Goal: Check status: Check status

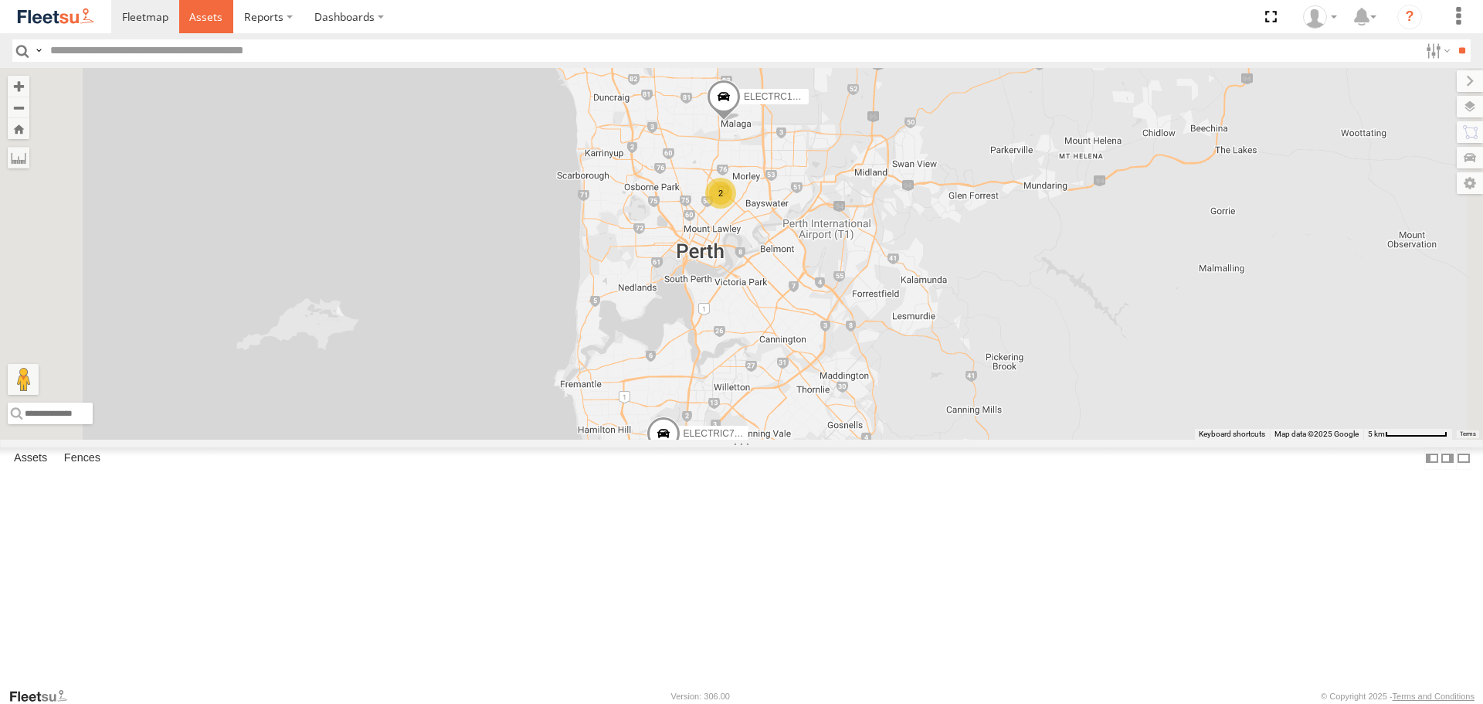
click at [212, 14] on span at bounding box center [205, 16] width 33 height 15
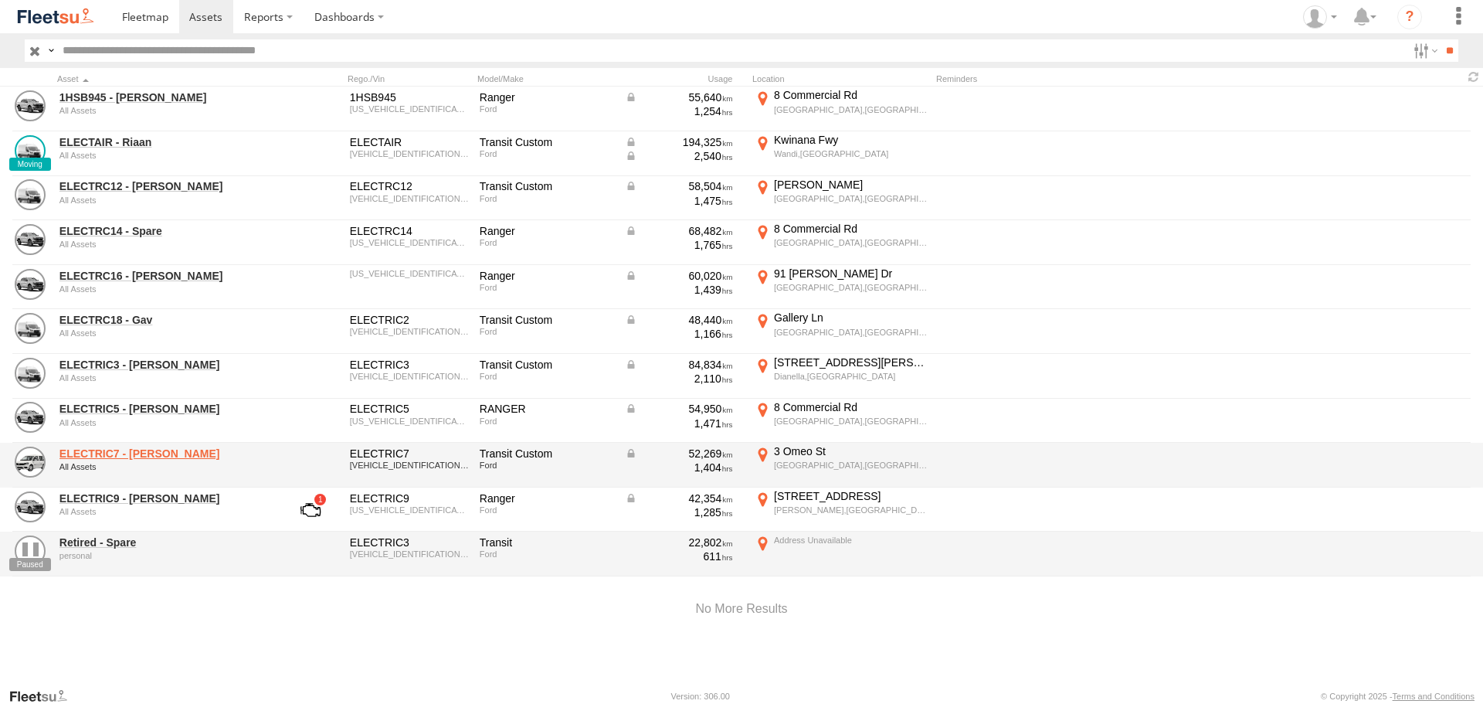
click at [143, 452] on link "ELECTRIC7 - John" at bounding box center [165, 453] width 212 height 14
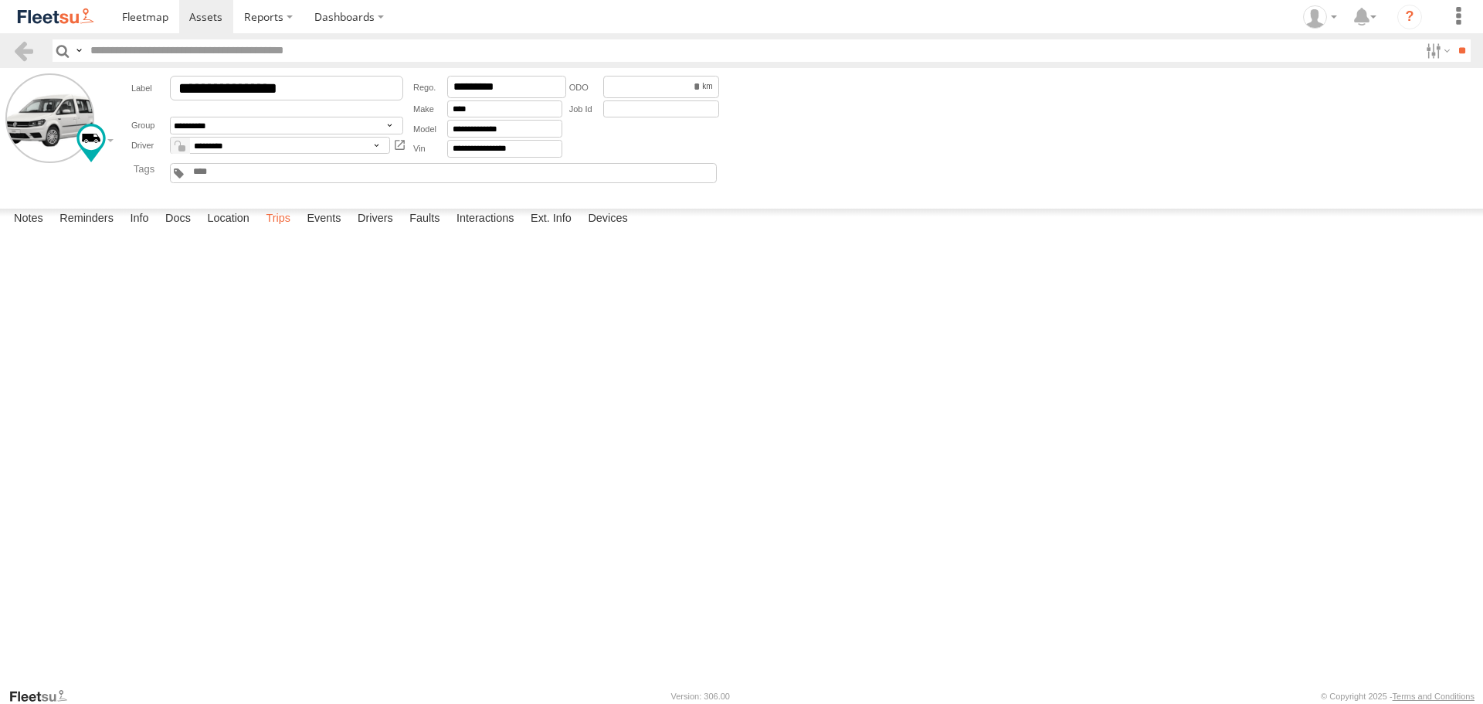
click at [296, 230] on label "Trips" at bounding box center [278, 220] width 40 height 22
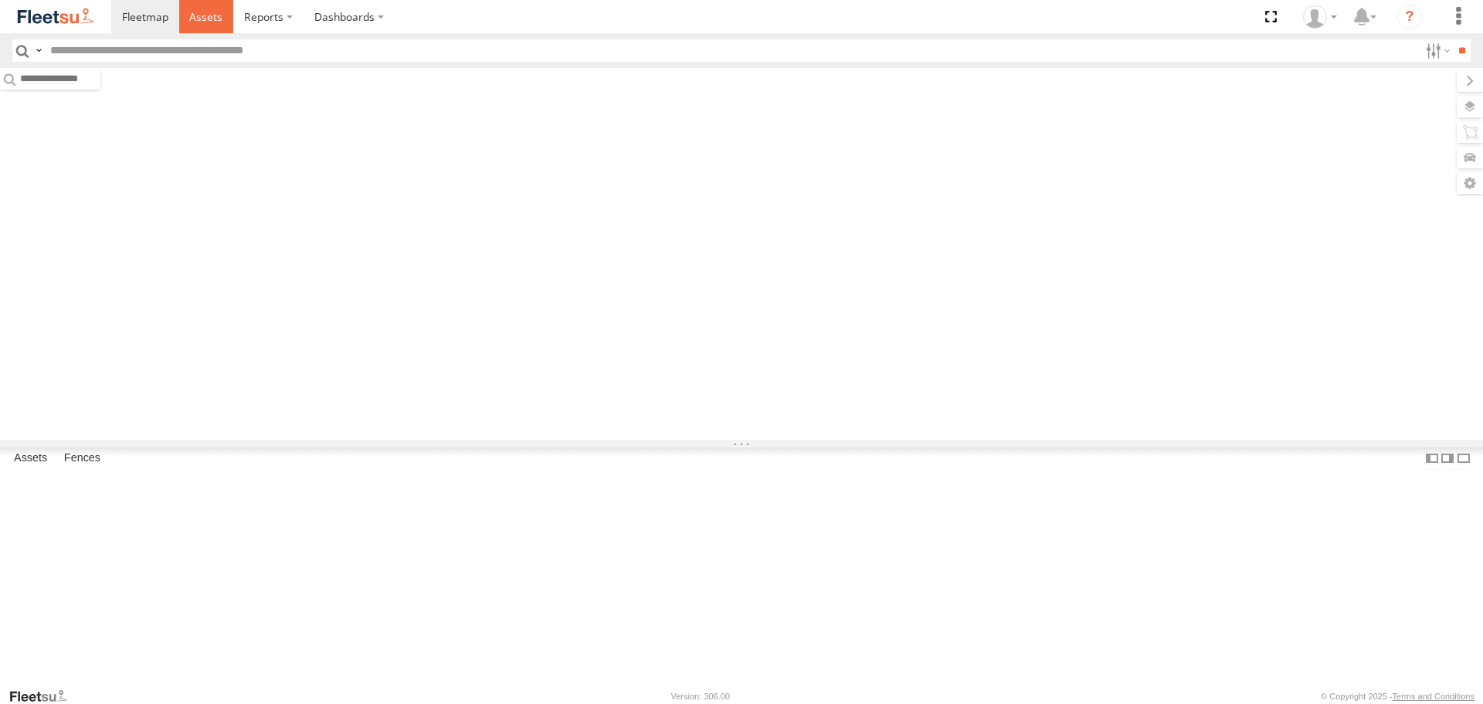
click at [222, 14] on link at bounding box center [206, 16] width 55 height 33
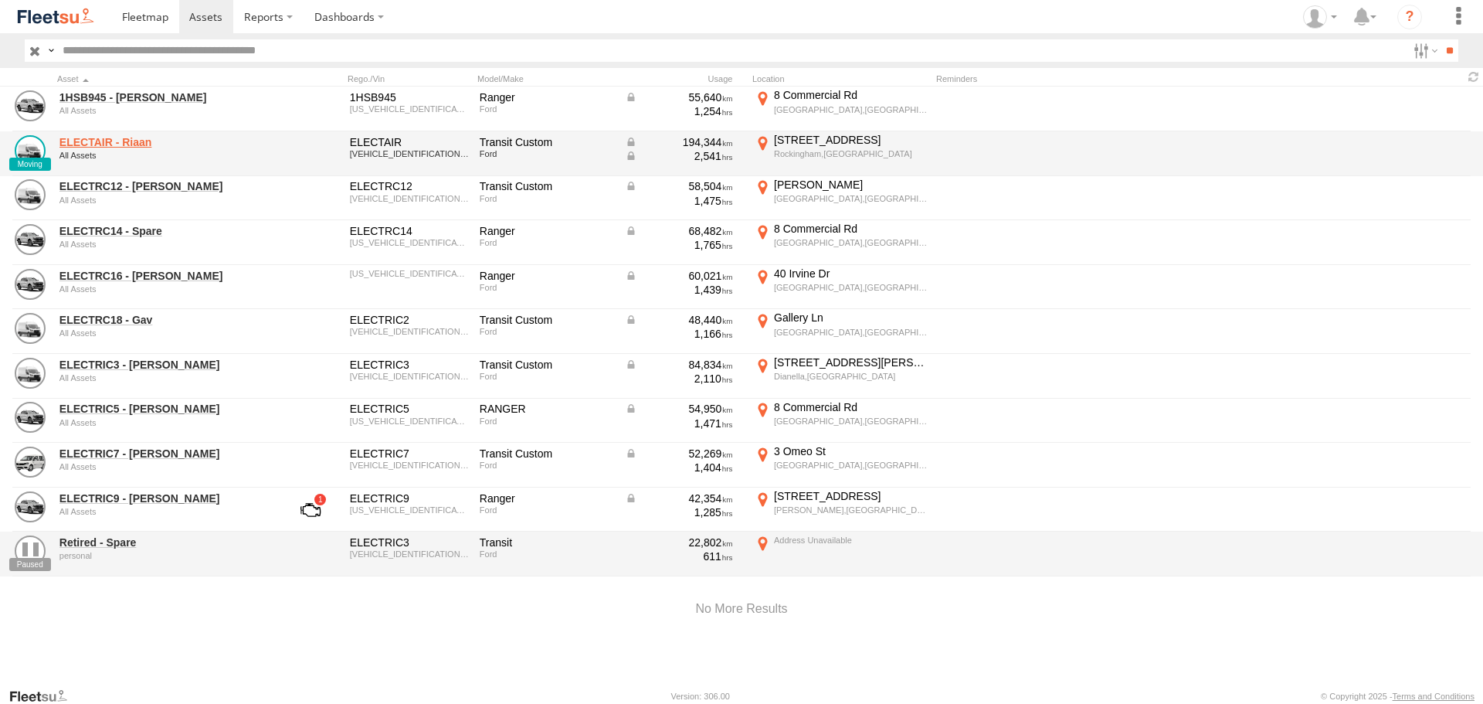
click at [136, 148] on link "ELECTAIR - Riaan" at bounding box center [165, 142] width 212 height 14
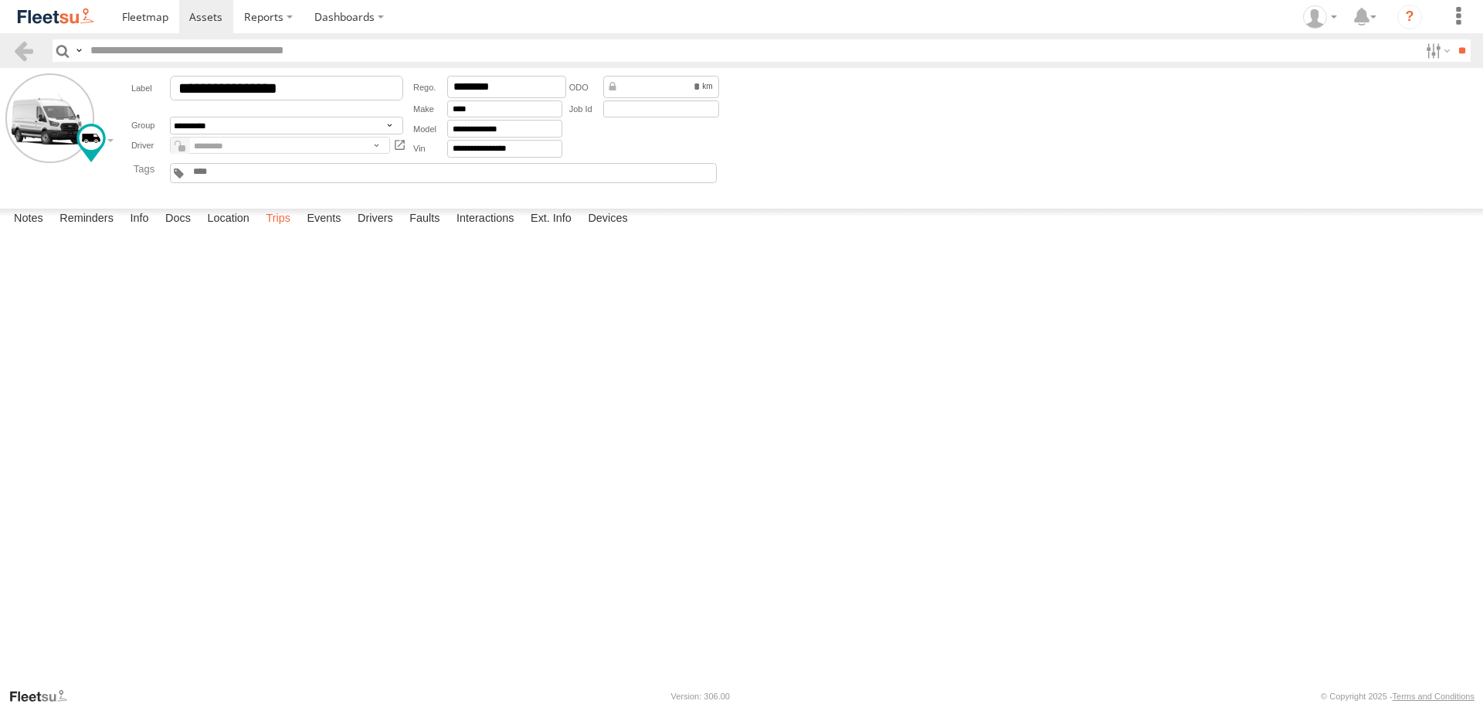
click at [274, 230] on label "Trips" at bounding box center [278, 220] width 40 height 22
click at [312, 230] on label "Events" at bounding box center [323, 220] width 49 height 22
click at [1428, 46] on label at bounding box center [1436, 50] width 33 height 22
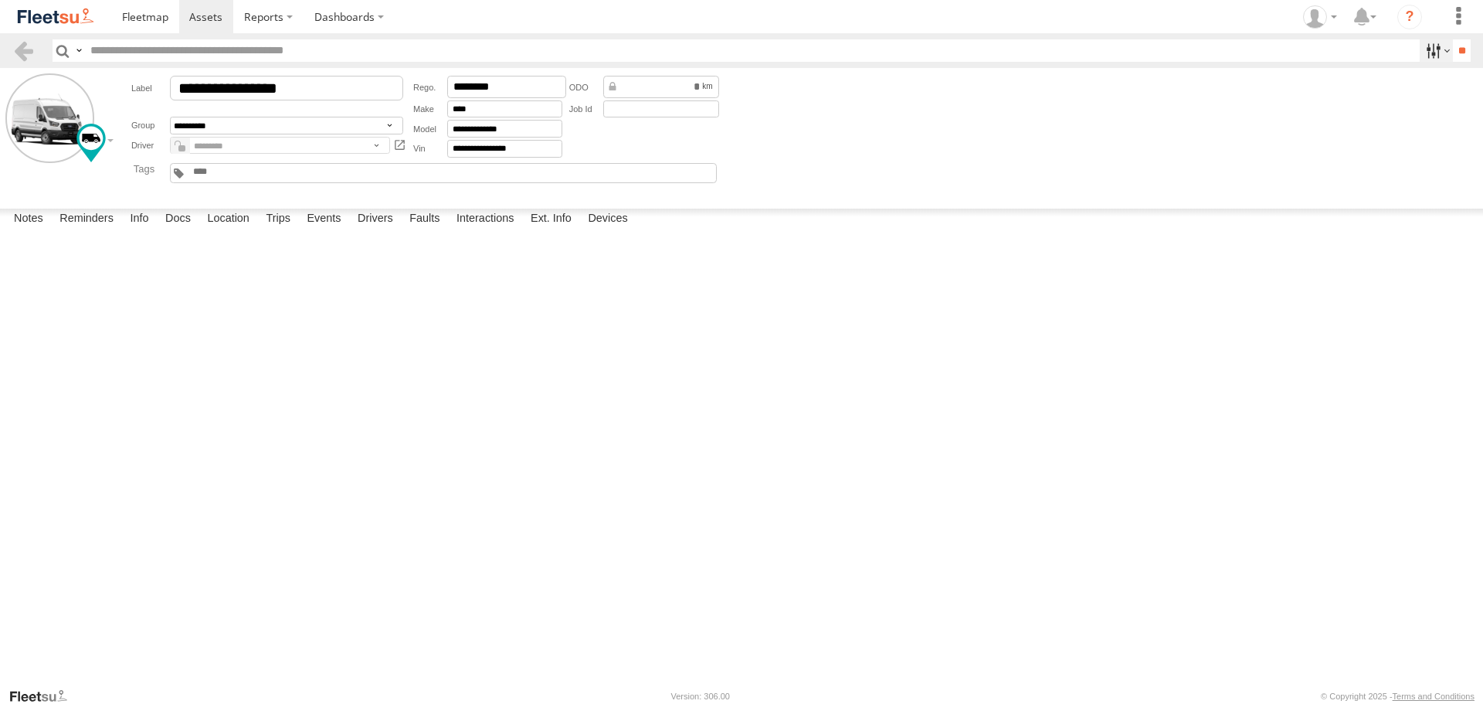
click at [1433, 54] on label at bounding box center [1436, 50] width 33 height 22
click at [272, 230] on label "Trips" at bounding box center [278, 220] width 40 height 22
click at [344, 230] on label "Events" at bounding box center [323, 220] width 49 height 22
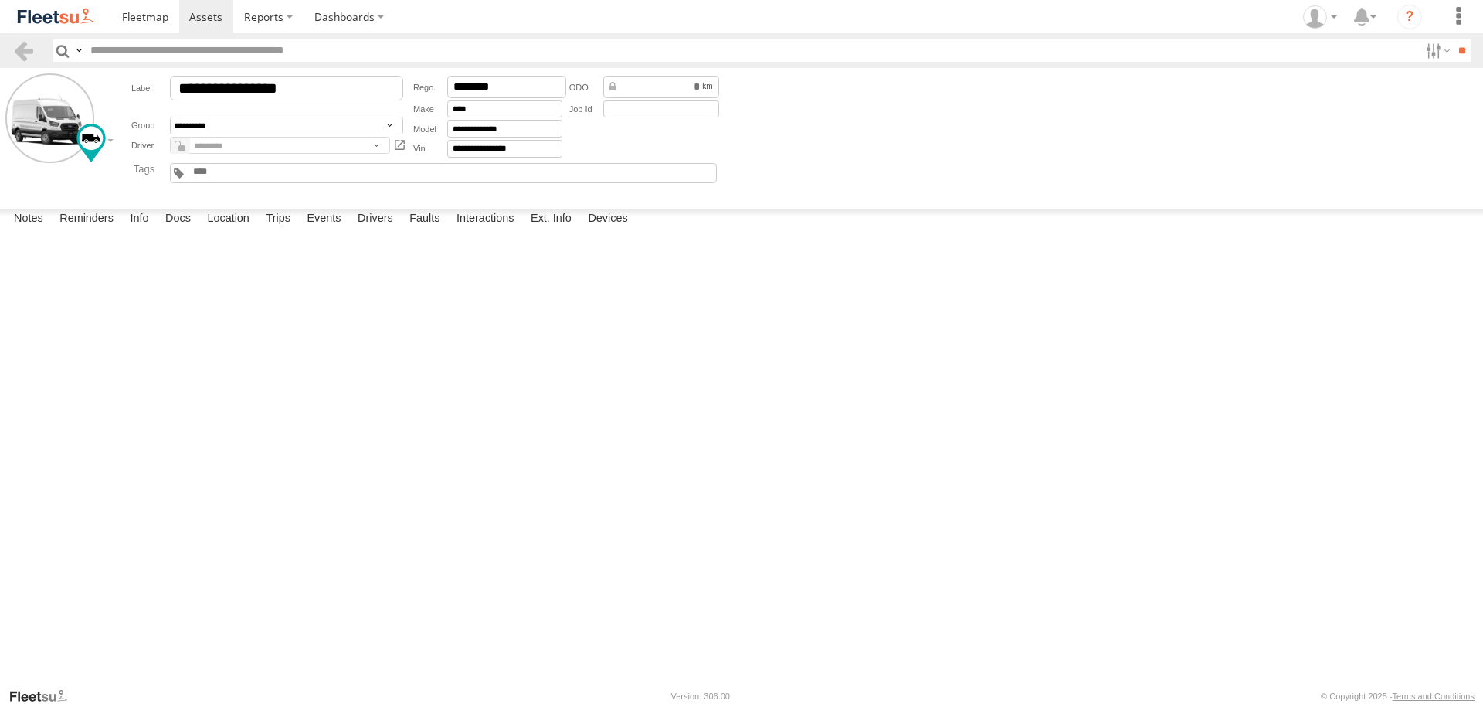
scroll to position [4479, 0]
click at [76, 33] on link at bounding box center [55, 16] width 111 height 33
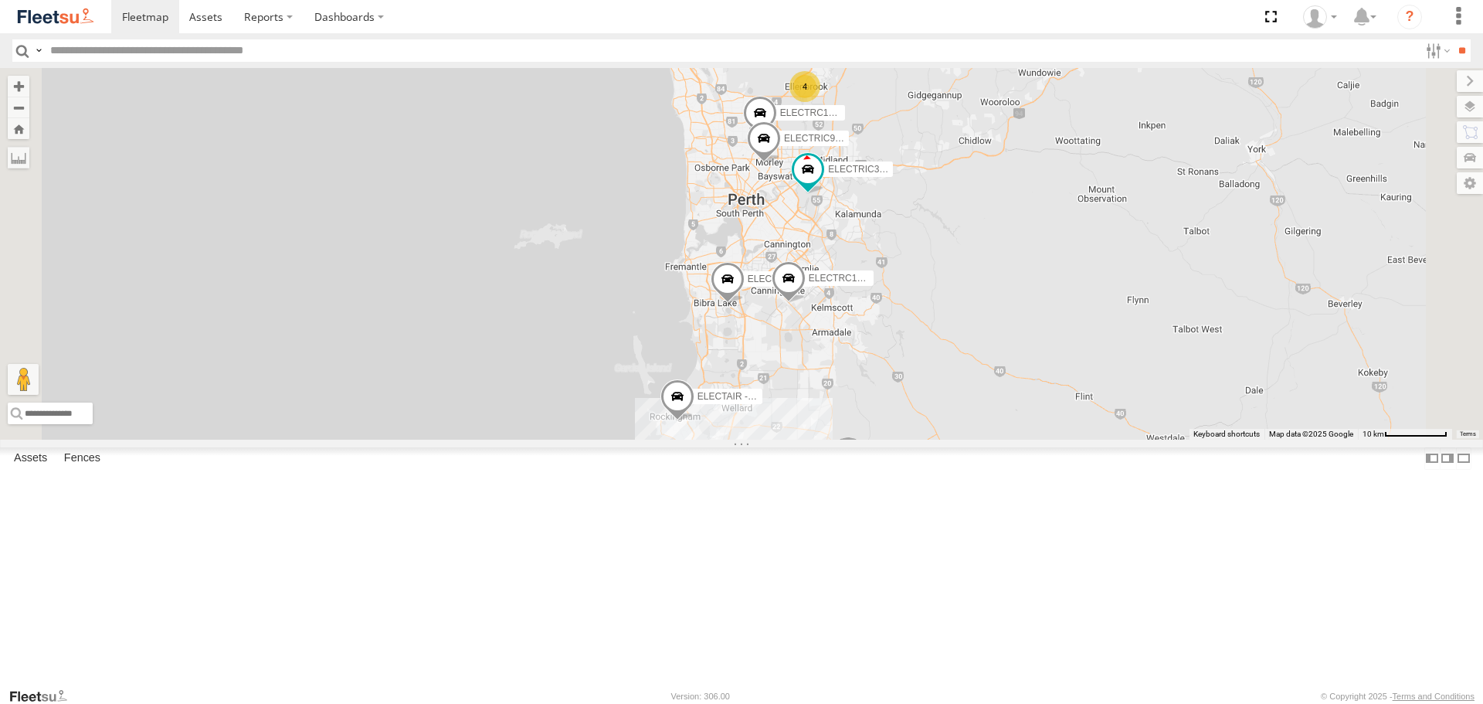
drag, startPoint x: 188, startPoint y: 426, endPoint x: 196, endPoint y: 425, distance: 7.9
click at [0, 0] on span at bounding box center [0, 0] width 0 height 0
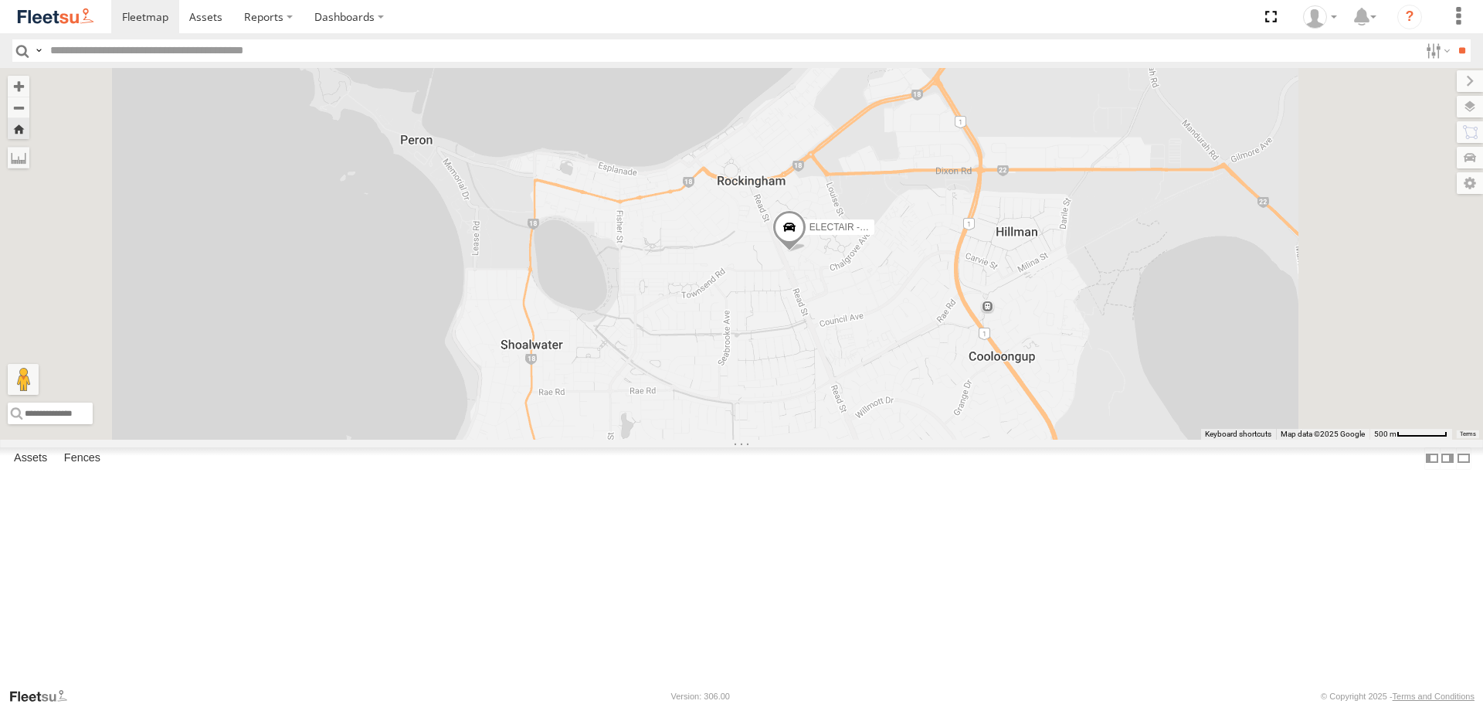
click at [1008, 371] on div "ELECTAIR - Riaan" at bounding box center [741, 253] width 1483 height 371
click at [806, 252] on span at bounding box center [789, 231] width 34 height 42
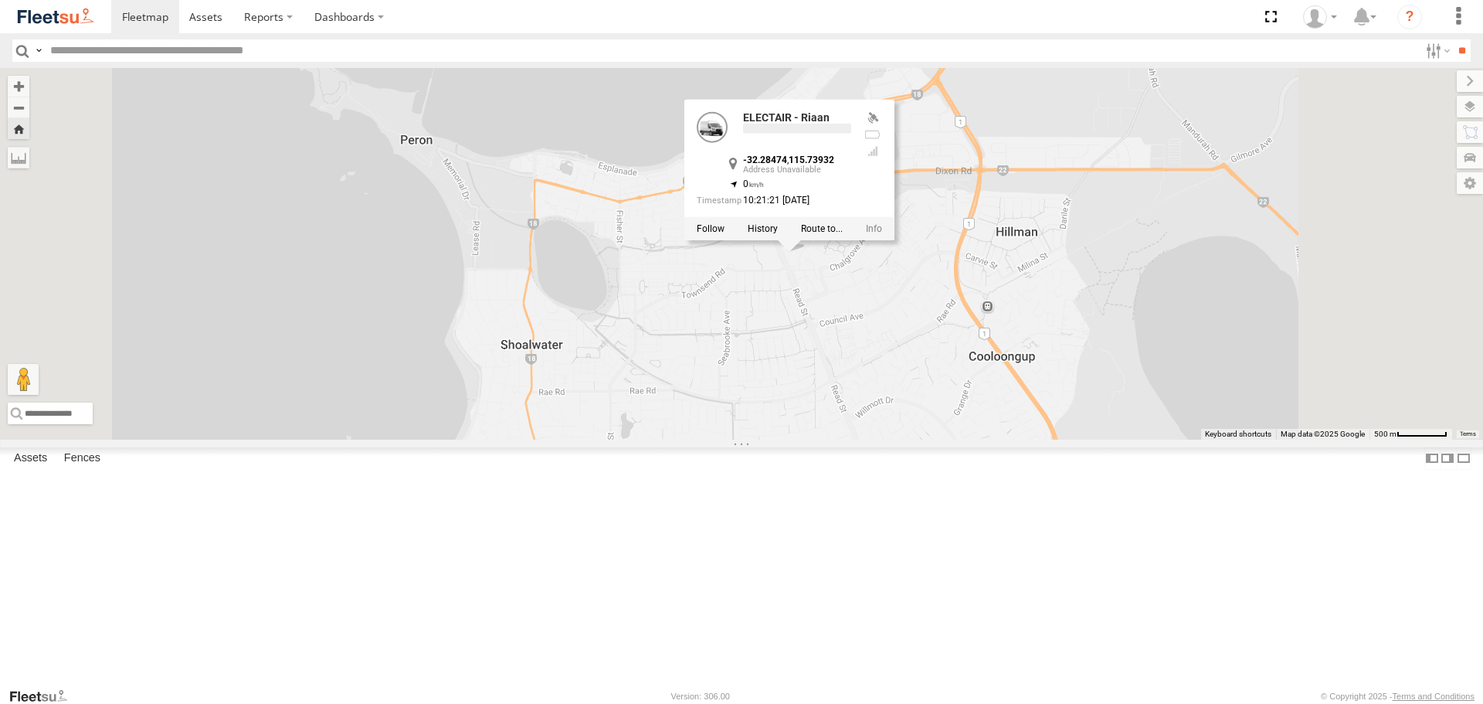
click at [1002, 393] on div "ELECTAIR - Riaan ELECTAIR - Riaan -32.28474 , 115.73932 0 10:21:21 28/08/2025" at bounding box center [741, 253] width 1483 height 371
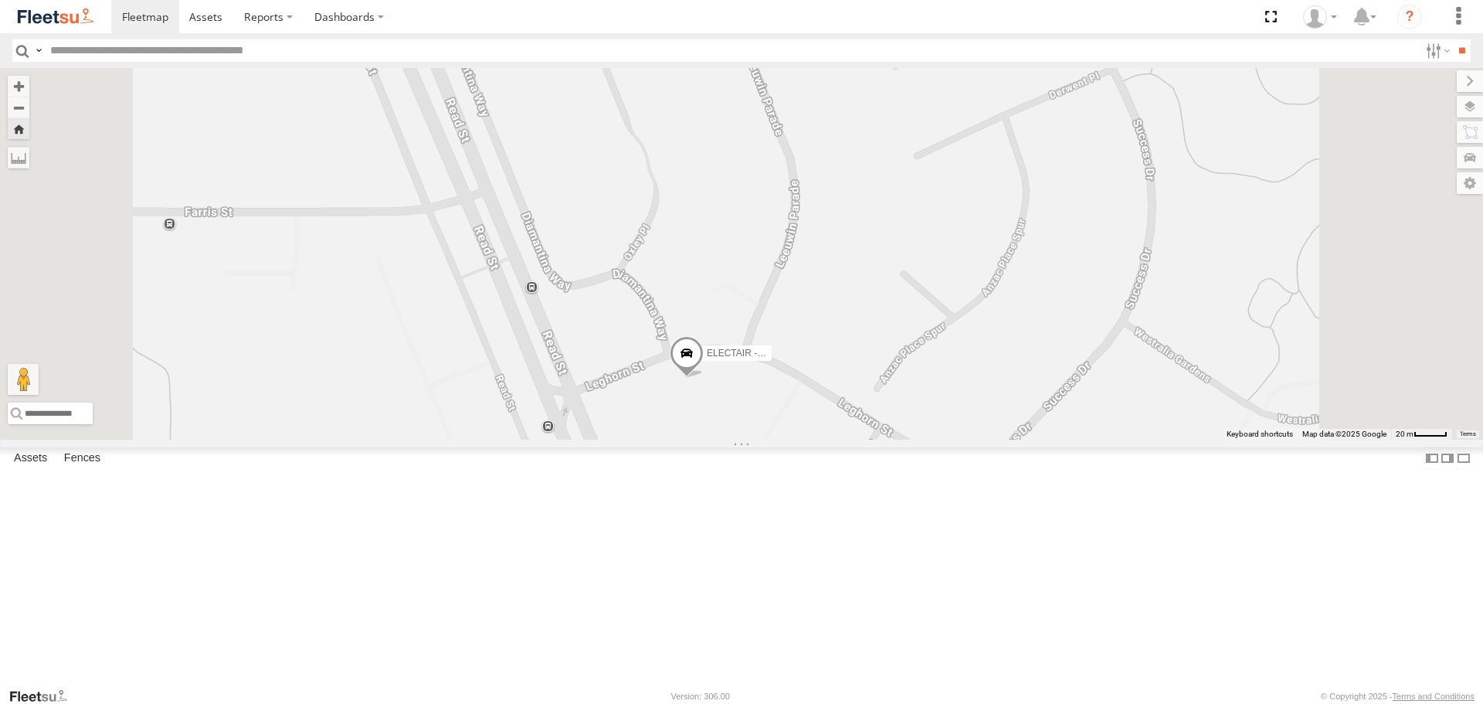
click at [704, 378] on span at bounding box center [687, 358] width 34 height 42
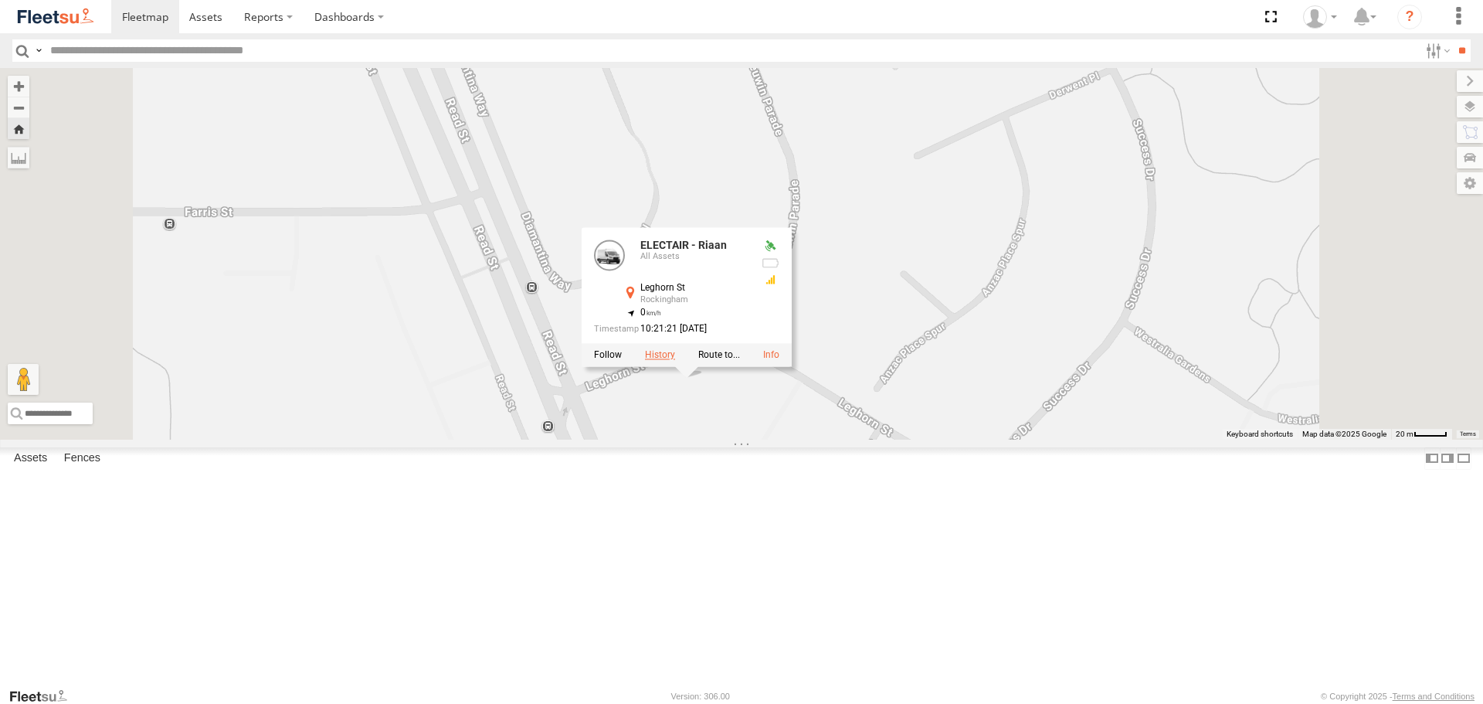
click at [675, 361] on label at bounding box center [660, 355] width 30 height 11
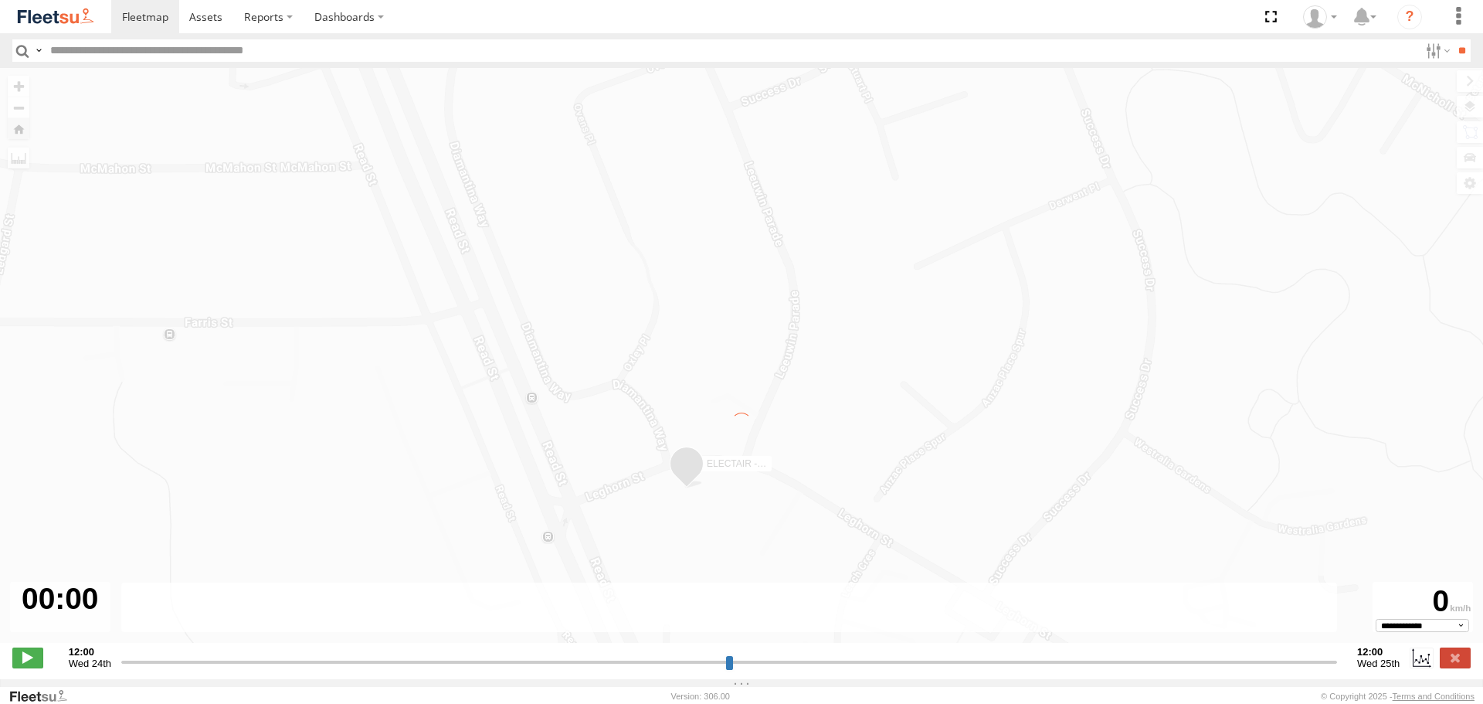
type input "**********"
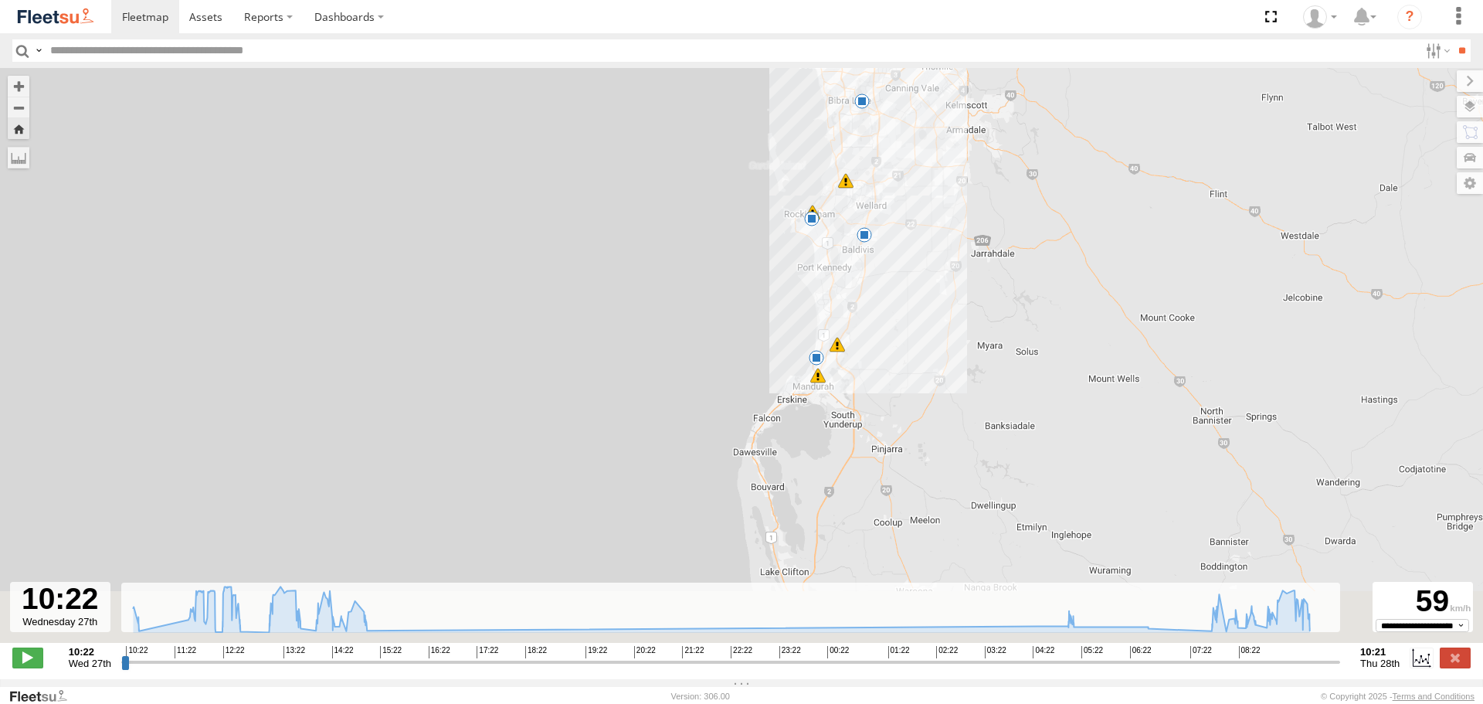
drag, startPoint x: 775, startPoint y: 559, endPoint x: 895, endPoint y: 302, distance: 283.7
click at [895, 302] on div "ELECTAIR - Riaan 10:41 Wed 12:03 Wed 12:20 Wed 12:26 Wed 12:44 Wed 13:47 Wed 14…" at bounding box center [741, 363] width 1483 height 591
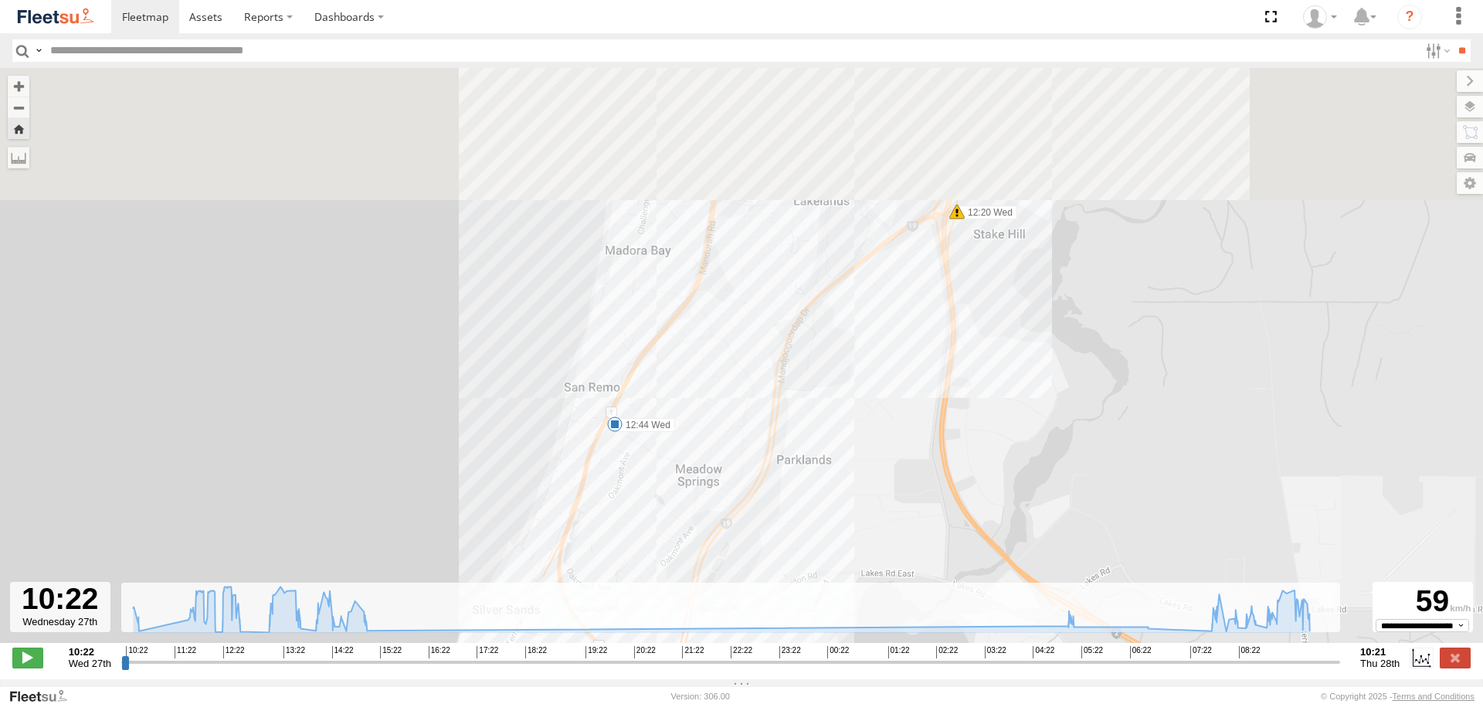
drag, startPoint x: 776, startPoint y: 189, endPoint x: 765, endPoint y: 378, distance: 189.5
click at [765, 378] on div "ELECTAIR - Riaan 10:41 Wed 12:03 Wed 12:20 Wed 12:26 Wed 12:44 Wed 13:47 Wed 14…" at bounding box center [741, 363] width 1483 height 591
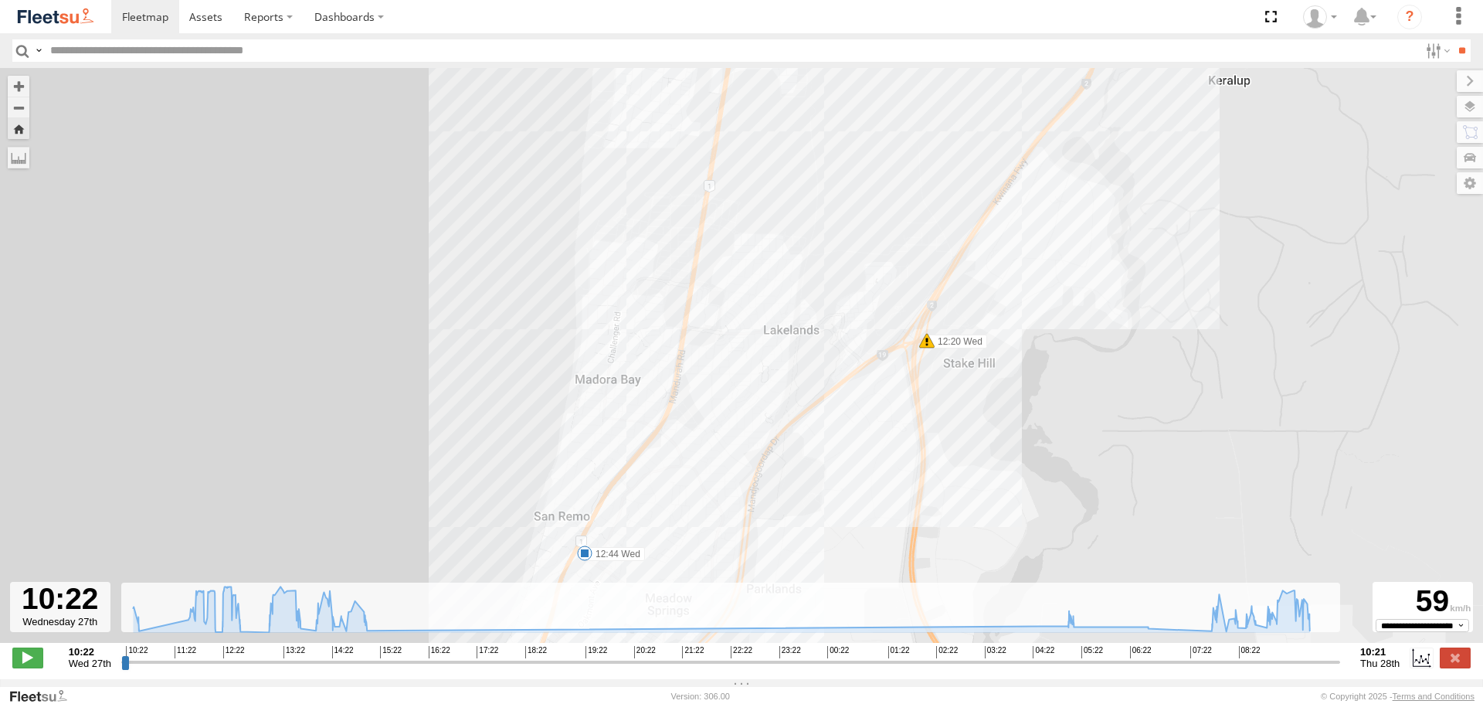
drag, startPoint x: 802, startPoint y: 298, endPoint x: 772, endPoint y: 421, distance: 126.4
click at [772, 421] on div "ELECTAIR - Riaan 10:41 Wed 12:03 Wed 12:20 Wed 12:26 Wed 12:44 Wed 13:47 Wed 14…" at bounding box center [741, 363] width 1483 height 591
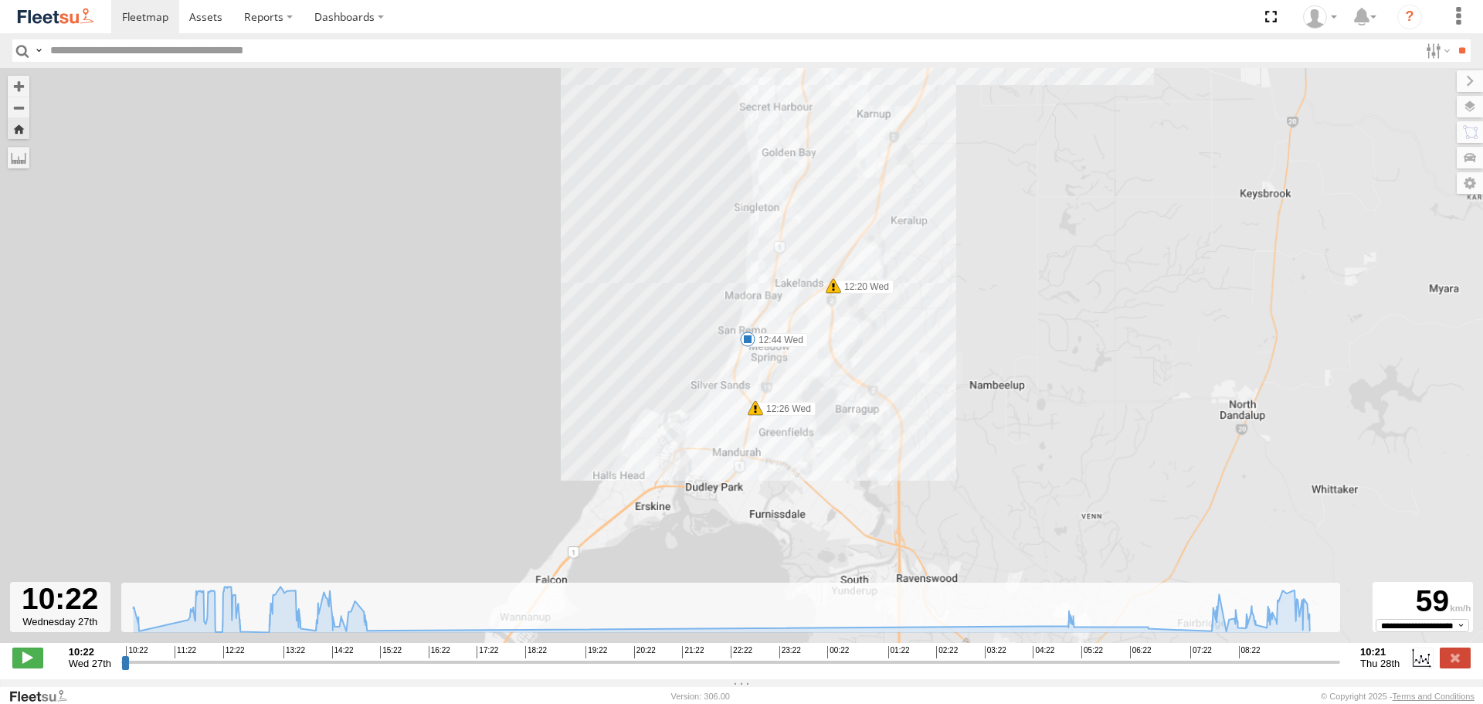
drag, startPoint x: 815, startPoint y: 213, endPoint x: 816, endPoint y: 230, distance: 17.1
click at [816, 230] on div "ELECTAIR - Riaan 10:41 Wed 12:03 Wed 12:20 Wed 12:26 Wed 12:44 Wed 13:47 Wed 14…" at bounding box center [741, 363] width 1483 height 591
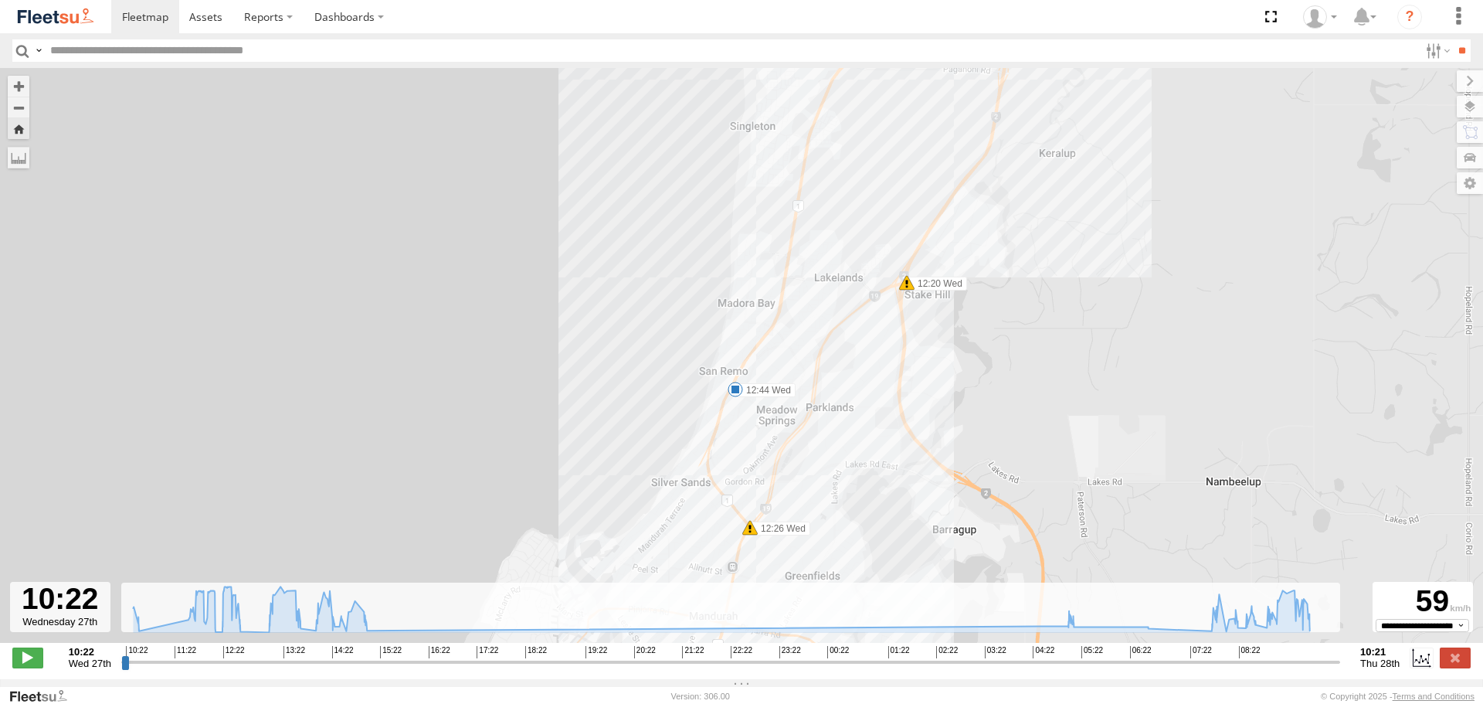
click at [70, 17] on img at bounding box center [55, 16] width 80 height 21
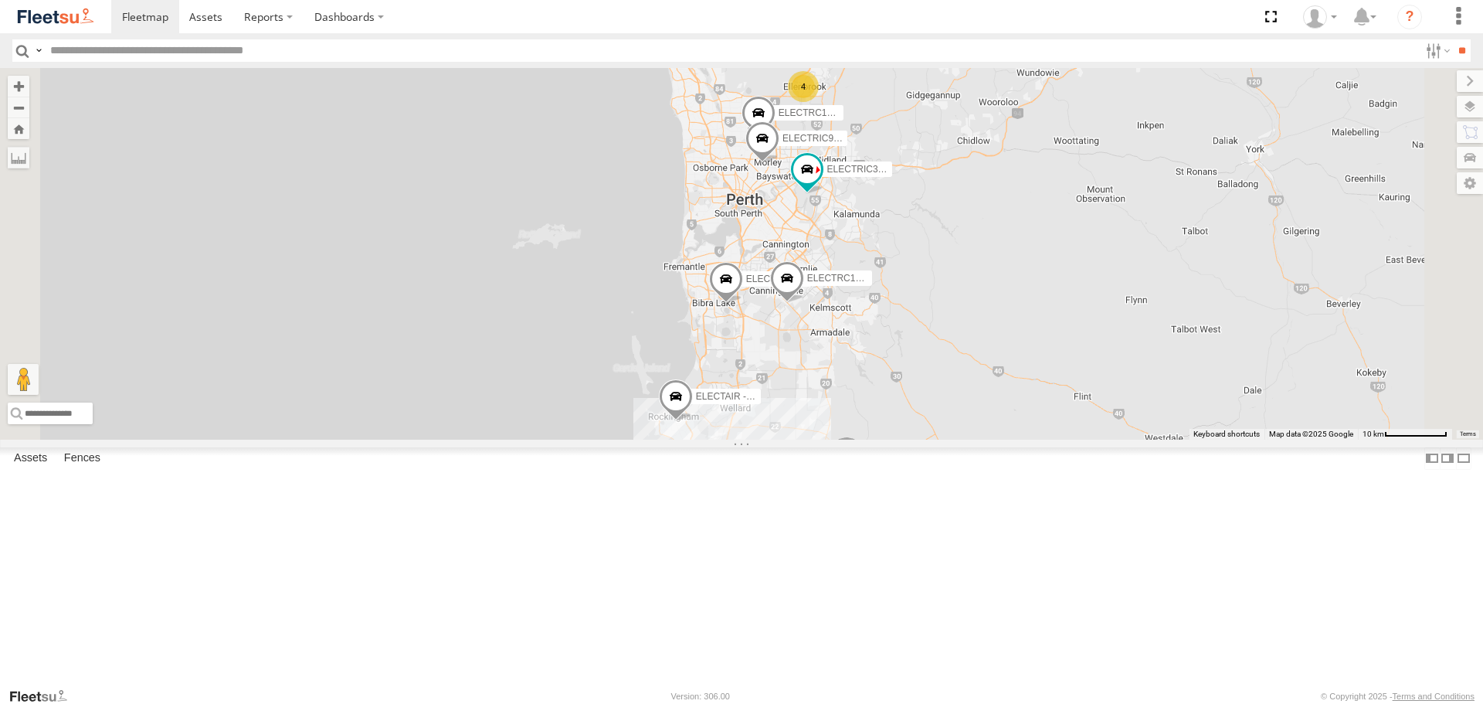
click at [0, 0] on span at bounding box center [0, 0] width 0 height 0
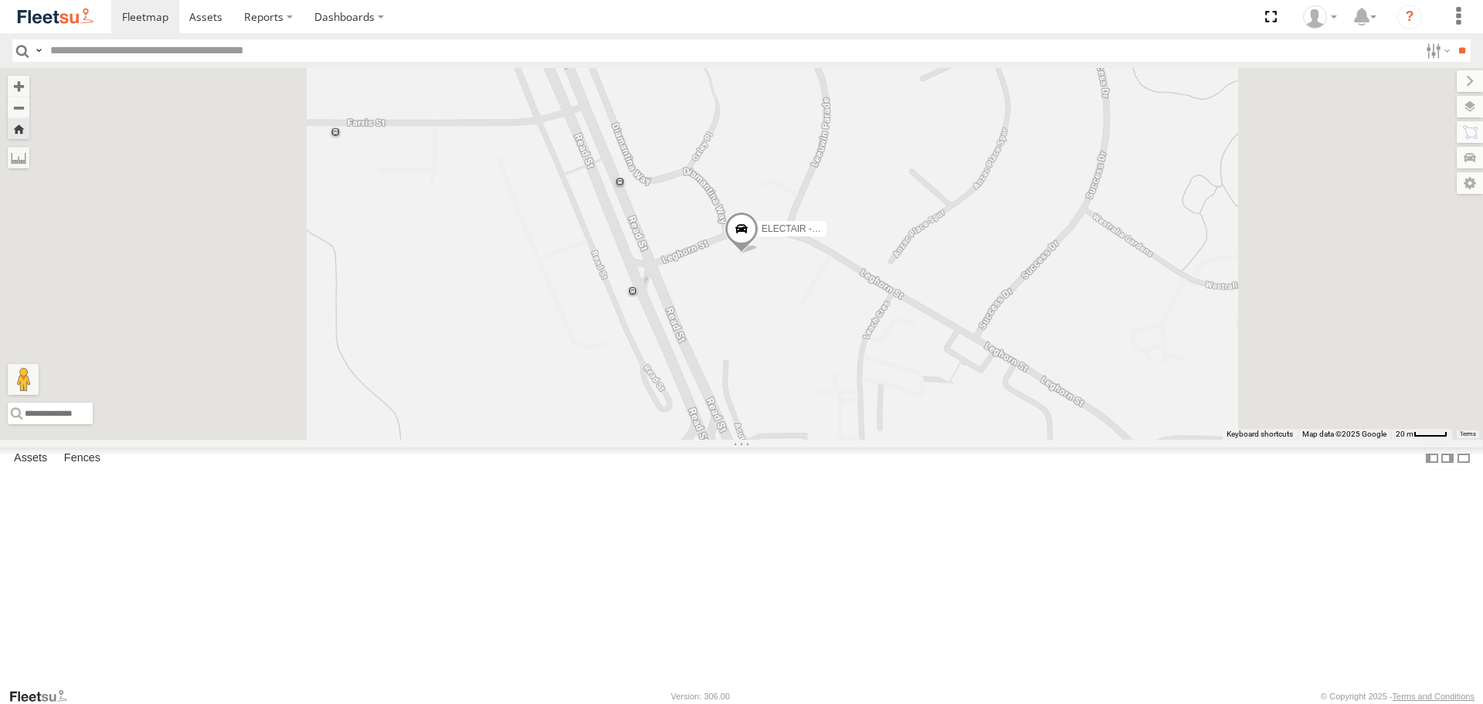
click at [758, 253] on span at bounding box center [741, 233] width 34 height 42
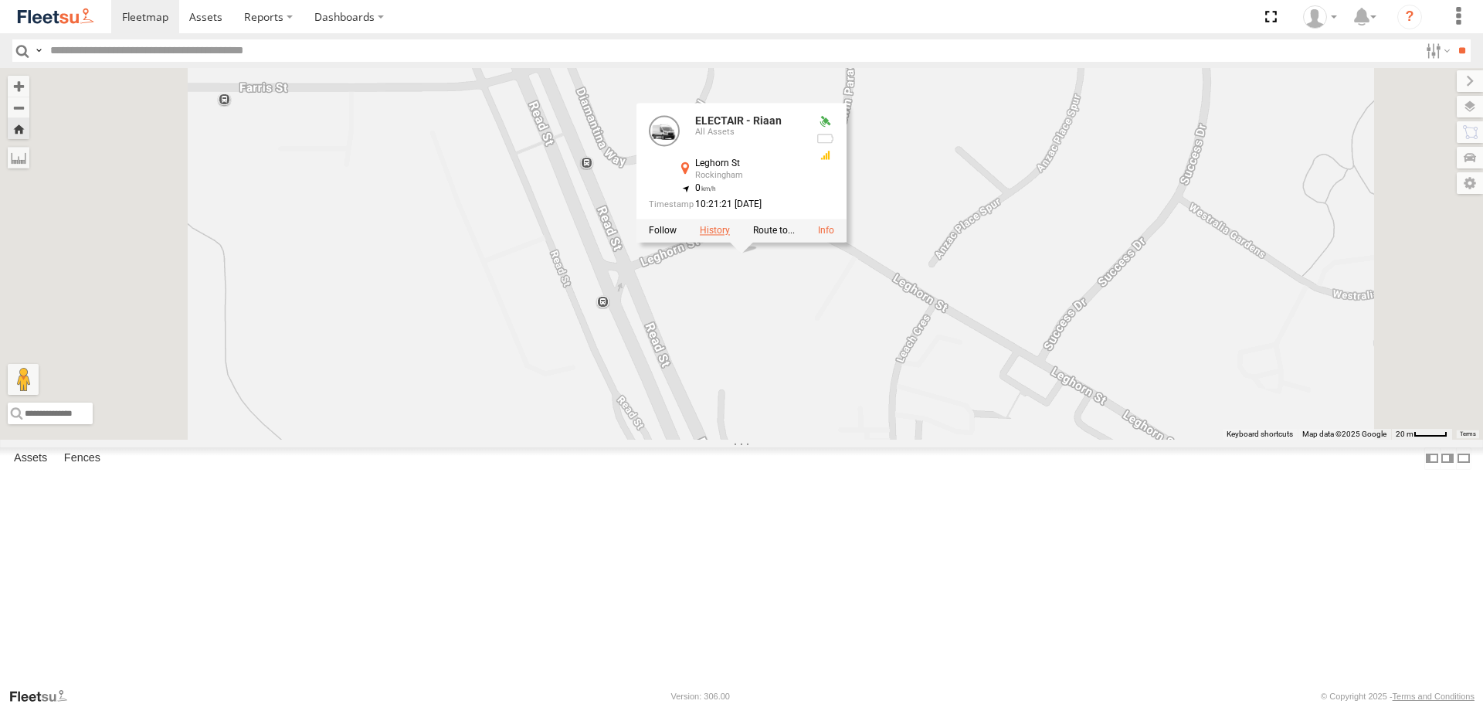
click at [730, 236] on label at bounding box center [715, 231] width 30 height 11
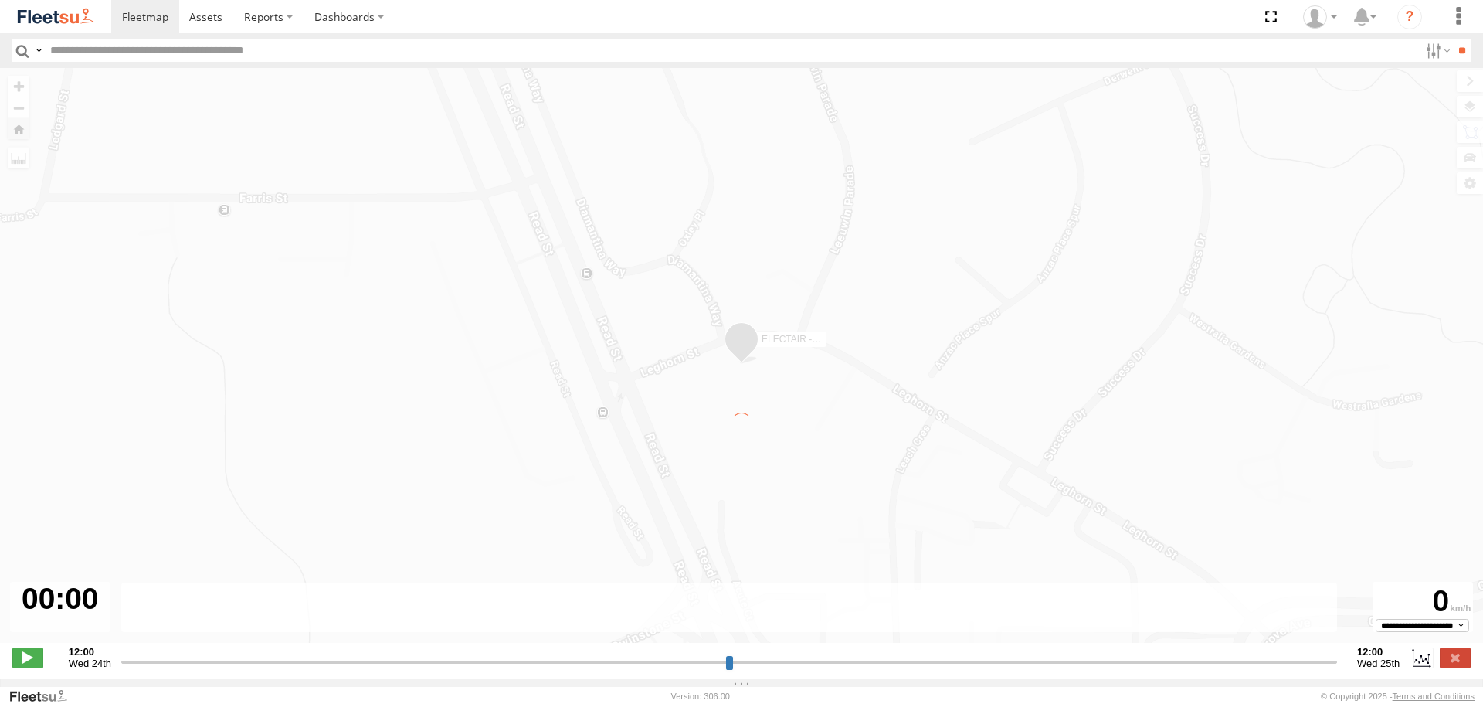
type input "**********"
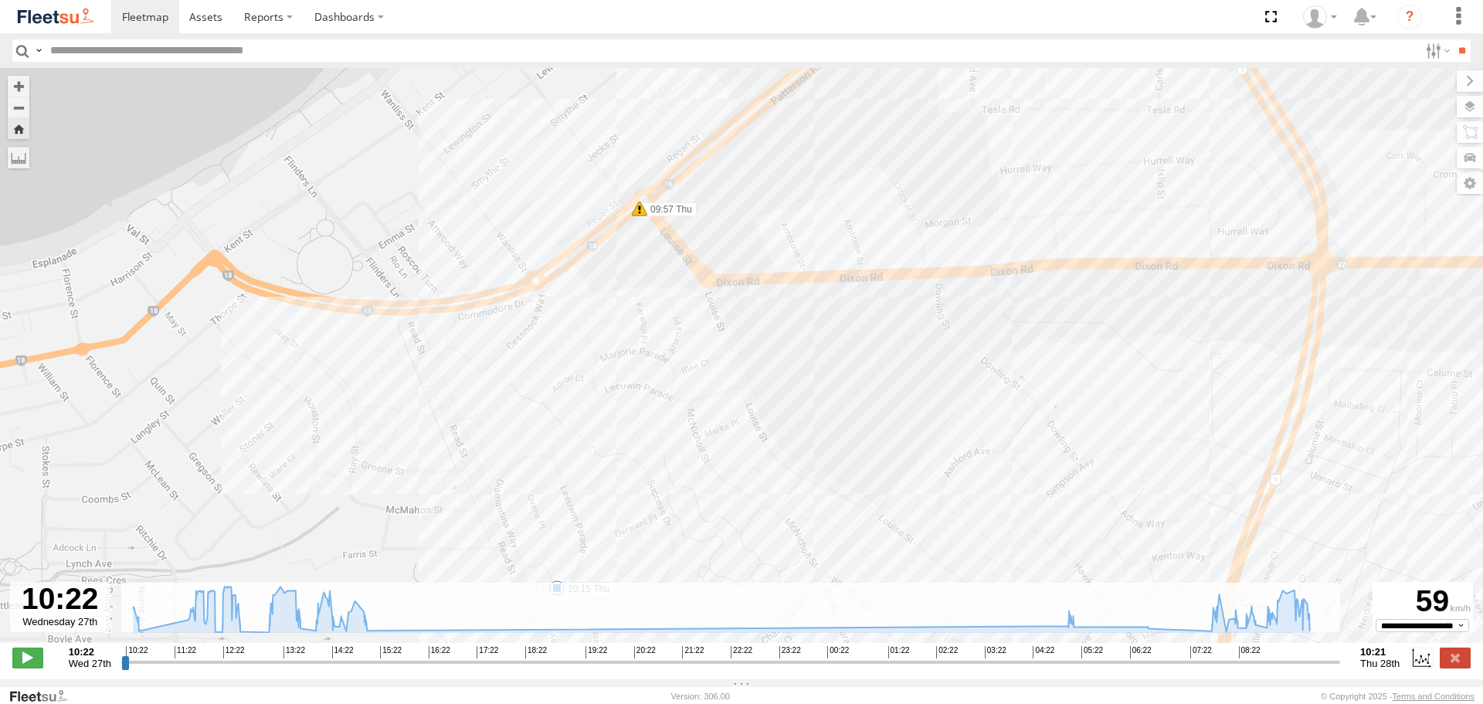
click at [106, 18] on link at bounding box center [55, 16] width 111 height 33
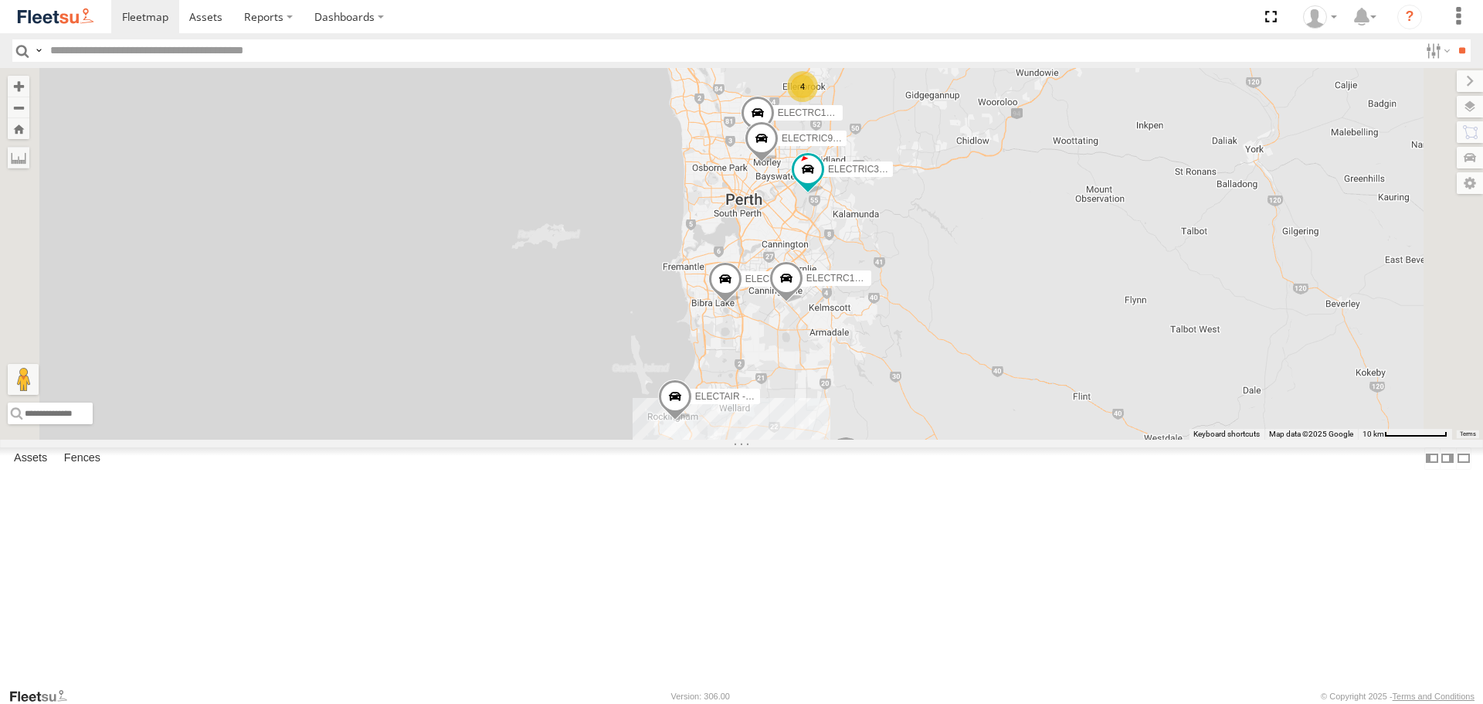
click at [0, 0] on span at bounding box center [0, 0] width 0 height 0
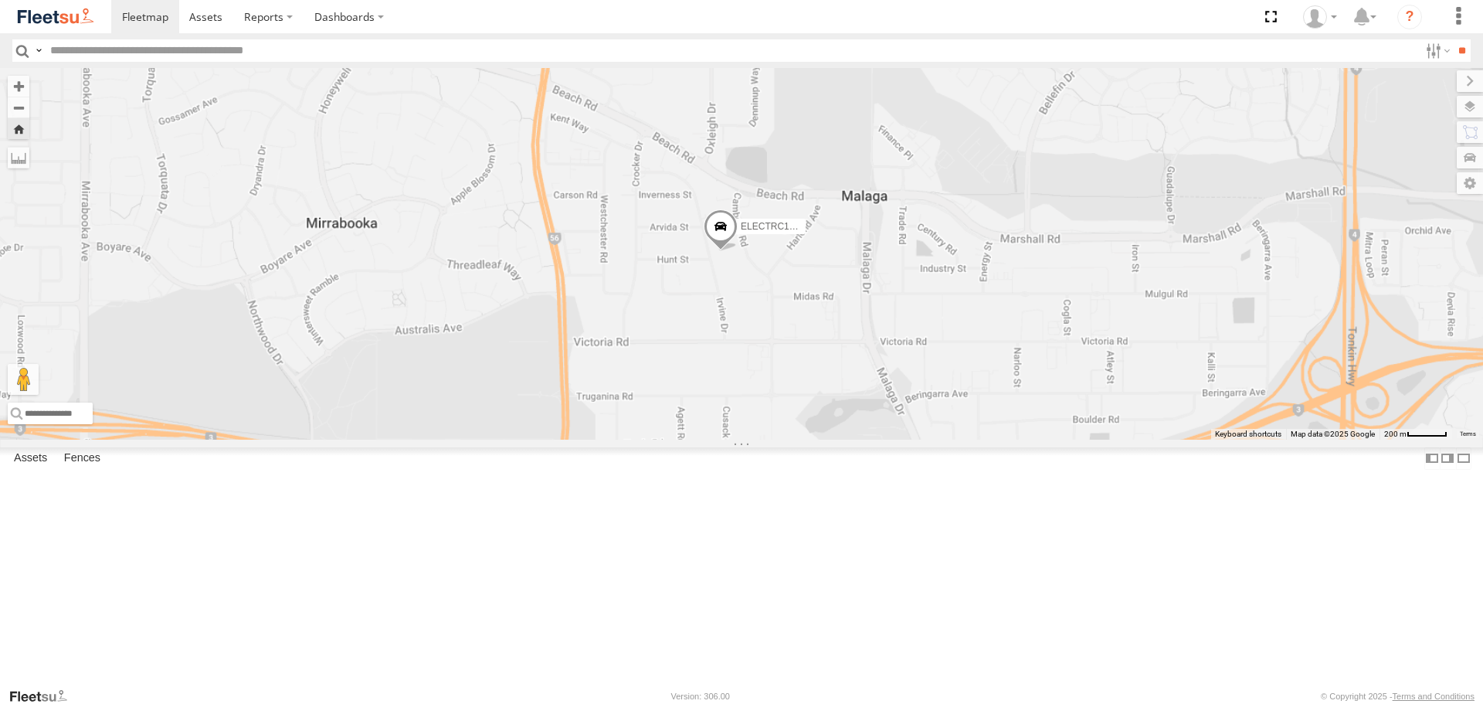
click at [806, 234] on label "ELECTRC16 - [PERSON_NAME]" at bounding box center [766, 226] width 77 height 15
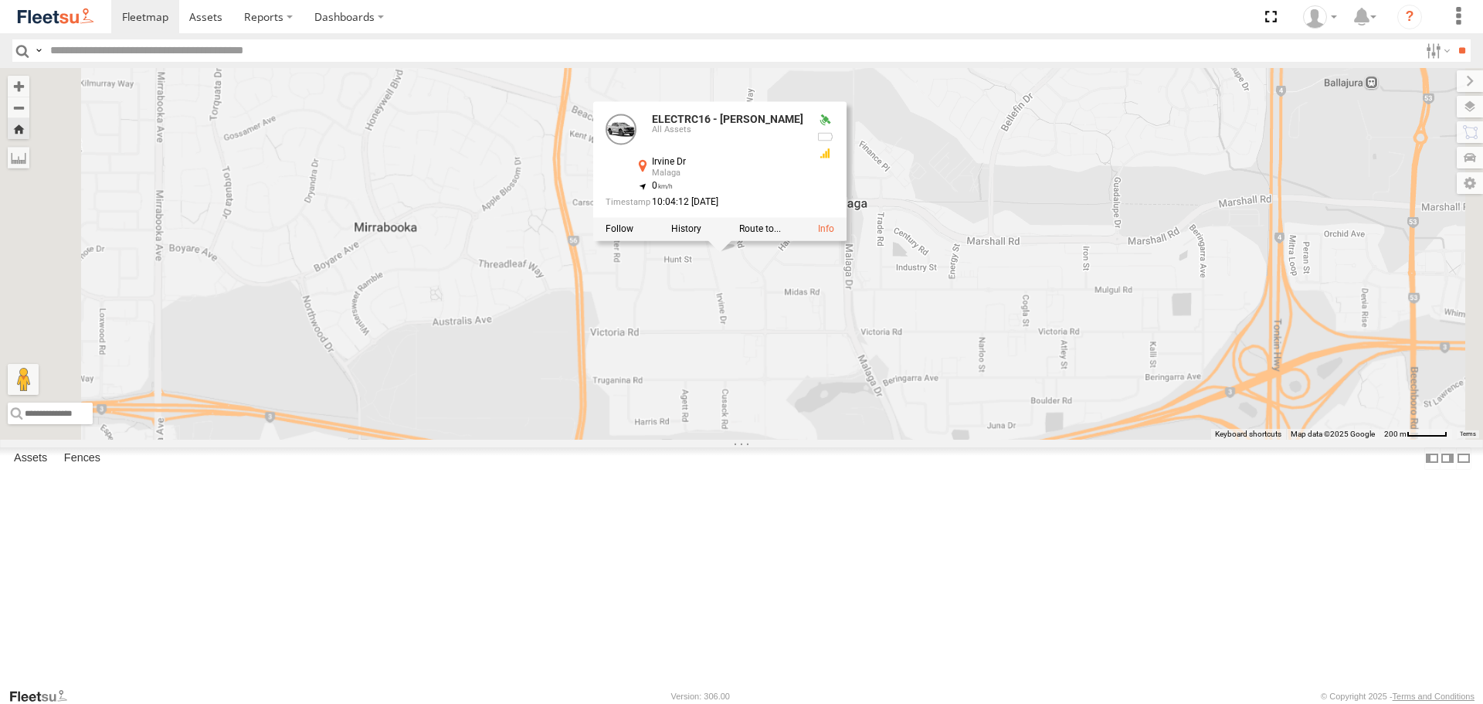
click at [924, 432] on div "ELECTRC16 - Johnny ELECTRC16 - Johnny All Assets Irvine Dr Malaga -31.85777 , 1…" at bounding box center [741, 253] width 1483 height 371
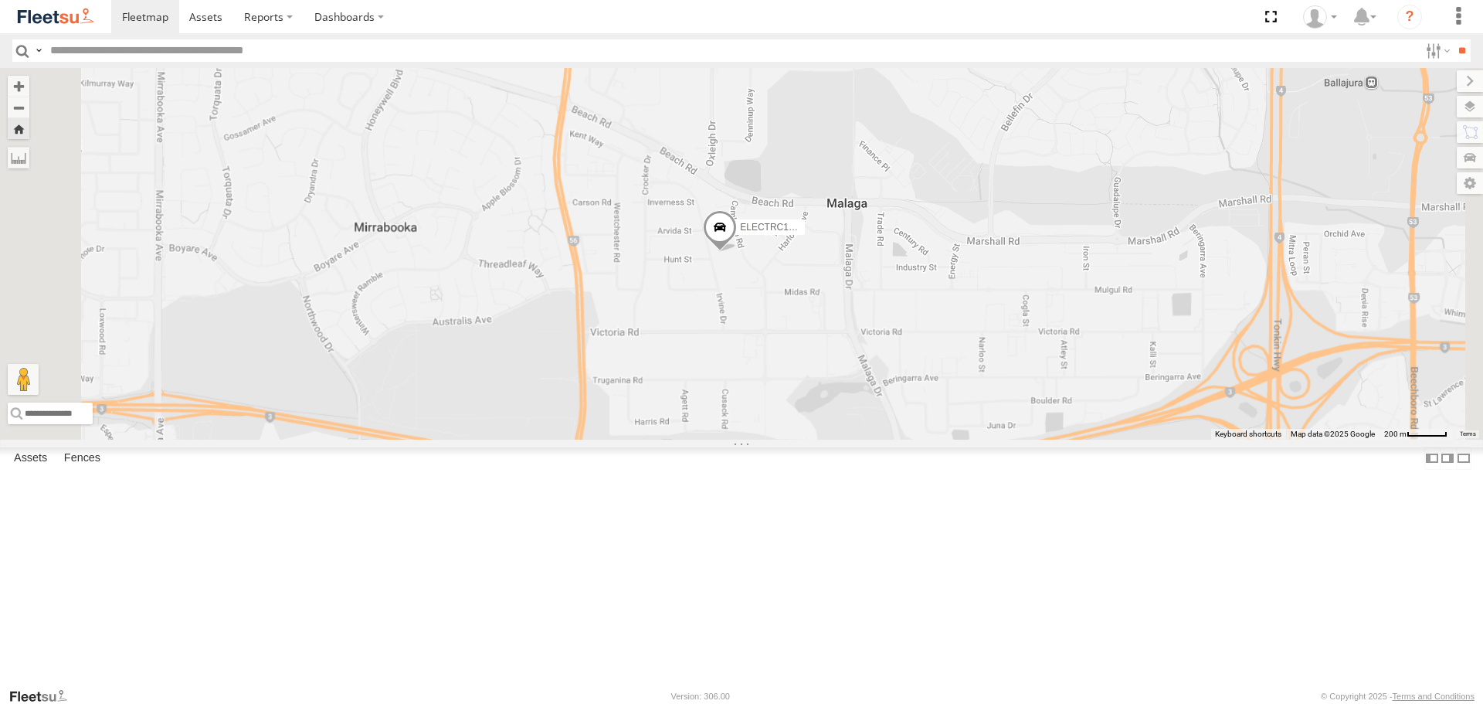
click at [83, 12] on img at bounding box center [55, 16] width 80 height 21
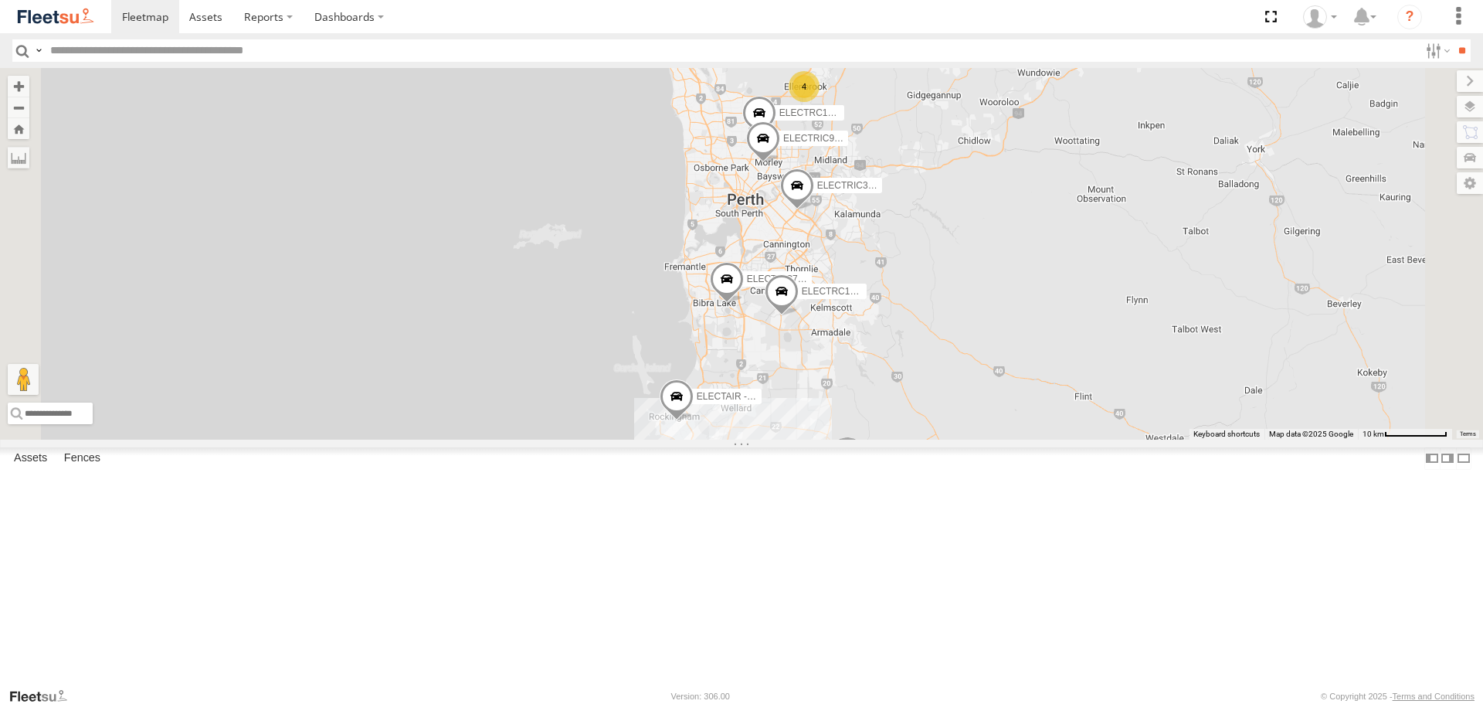
click at [0, 0] on span at bounding box center [0, 0] width 0 height 0
